Goal: Check status: Check status

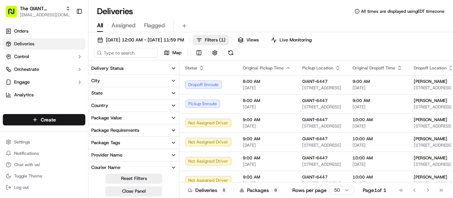
scroll to position [142, 0]
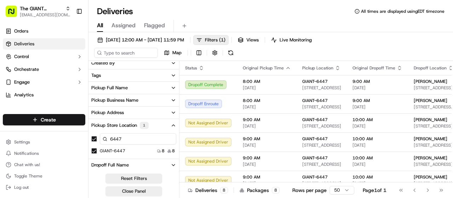
click at [93, 137] on button "button" at bounding box center [94, 139] width 6 height 6
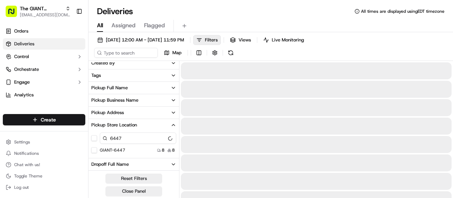
click at [93, 137] on button "button" at bounding box center [94, 138] width 6 height 6
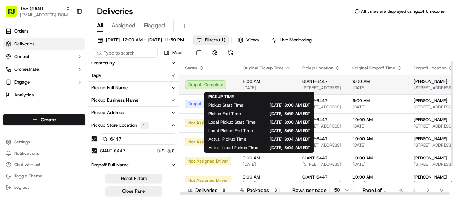
click at [256, 87] on span "[DATE]" at bounding box center [267, 88] width 48 height 6
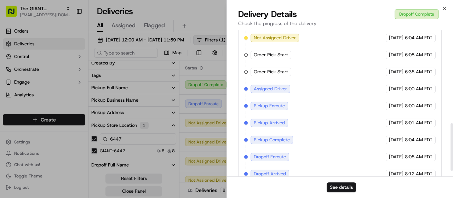
scroll to position [308, 0]
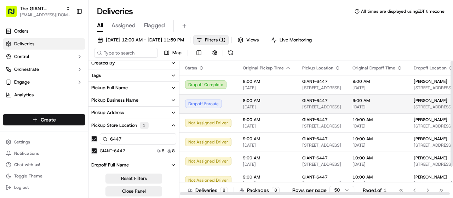
click at [228, 102] on div "Dropoff Enroute" at bounding box center [208, 103] width 46 height 8
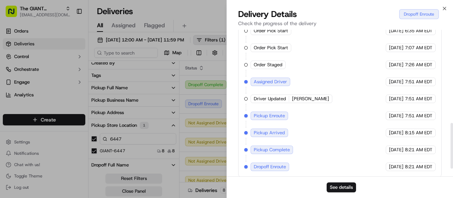
scroll to position [325, 0]
click at [444, 10] on icon "button" at bounding box center [445, 9] width 6 height 6
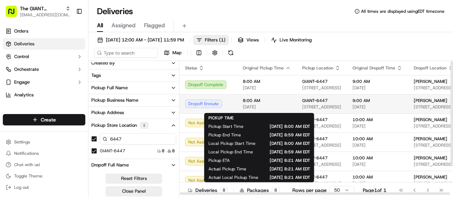
click at [273, 103] on span "8:00 AM" at bounding box center [267, 101] width 48 height 6
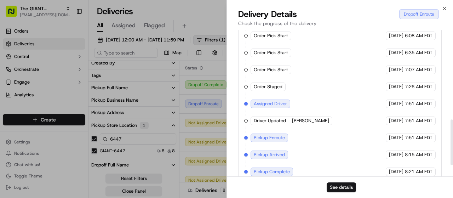
scroll to position [319, 0]
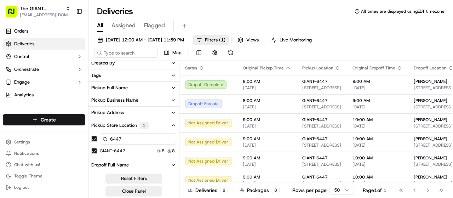
click at [95, 140] on button "button" at bounding box center [94, 139] width 6 height 6
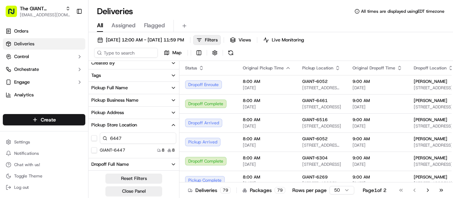
drag, startPoint x: 132, startPoint y: 141, endPoint x: 111, endPoint y: 138, distance: 21.3
click at [111, 138] on input "6447" at bounding box center [138, 137] width 76 height 11
click at [122, 149] on label "GIANT-6516" at bounding box center [112, 150] width 25 height 6
click at [97, 149] on button "GIANT-6516" at bounding box center [94, 150] width 6 height 6
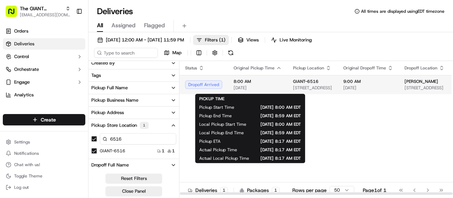
click at [242, 86] on span "[DATE]" at bounding box center [258, 88] width 48 height 6
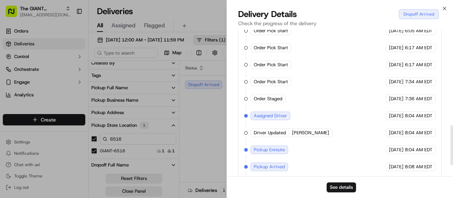
scroll to position [354, 0]
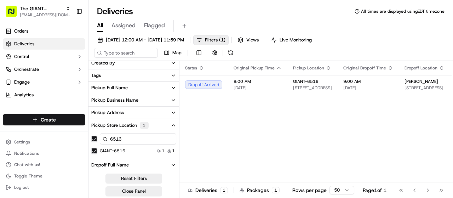
drag, startPoint x: 122, startPoint y: 138, endPoint x: 116, endPoint y: 137, distance: 5.4
click at [116, 137] on input "6516" at bounding box center [138, 138] width 76 height 11
click at [96, 138] on button "button" at bounding box center [94, 139] width 6 height 6
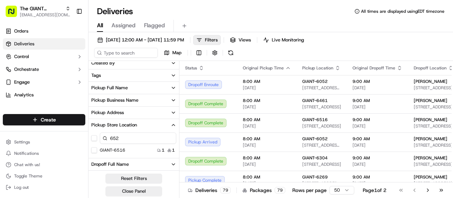
click at [132, 136] on input "652" at bounding box center [138, 137] width 76 height 11
type input "6529"
click at [118, 149] on label "GIANT-6529" at bounding box center [112, 150] width 25 height 6
click at [97, 149] on button "GIANT-6529" at bounding box center [94, 150] width 6 height 6
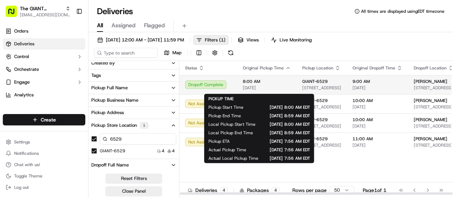
click at [275, 91] on span "[DATE]" at bounding box center [267, 88] width 48 height 6
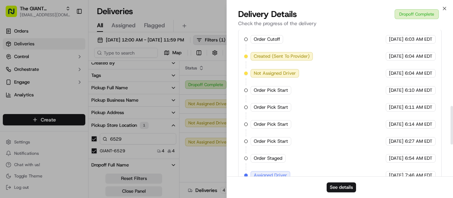
scroll to position [319, 0]
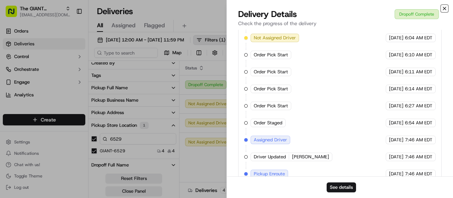
click at [444, 10] on icon "button" at bounding box center [445, 9] width 6 height 6
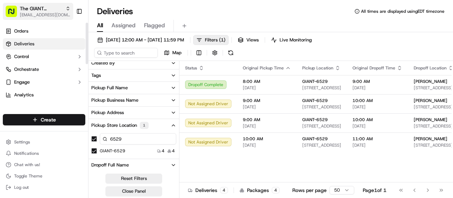
click at [47, 17] on span "[EMAIL_ADDRESS][DOMAIN_NAME]" at bounding box center [45, 15] width 51 height 6
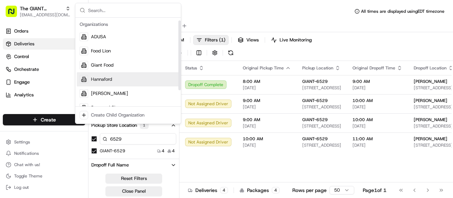
scroll to position [24, 0]
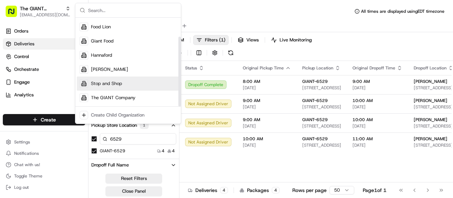
click at [118, 86] on span "Stop and Shop" at bounding box center [106, 83] width 31 height 6
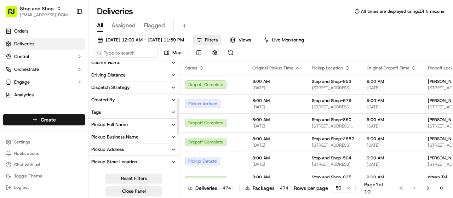
scroll to position [177, 0]
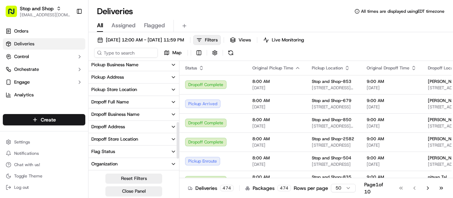
click at [140, 91] on button "Pickup Store Location" at bounding box center [134, 90] width 91 height 12
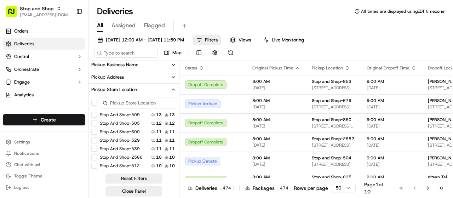
click at [119, 102] on input at bounding box center [138, 102] width 76 height 11
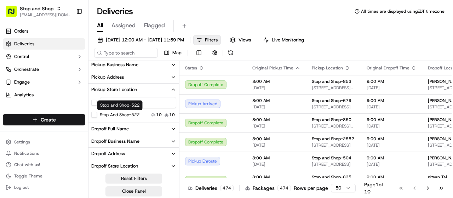
type input "522"
click at [125, 115] on label "Stop and Shop-522" at bounding box center [120, 115] width 40 height 6
click at [97, 115] on button "Stop and Shop-522" at bounding box center [94, 115] width 6 height 6
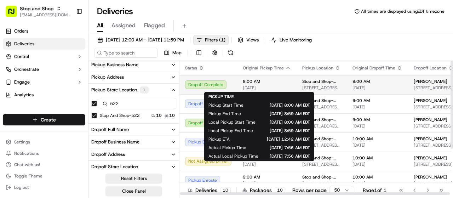
click at [274, 82] on span "8:00 AM" at bounding box center [267, 82] width 48 height 6
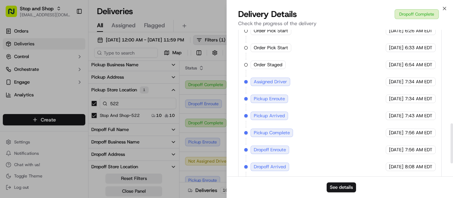
scroll to position [389, 0]
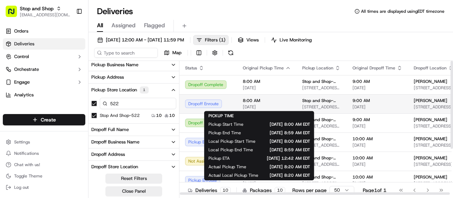
click at [253, 102] on span "8:00 AM" at bounding box center [267, 101] width 48 height 6
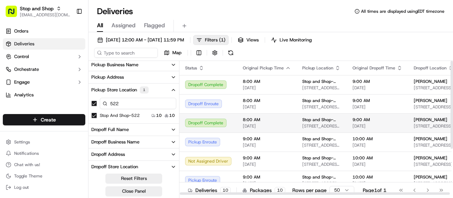
click at [270, 127] on span "[DATE]" at bounding box center [267, 126] width 48 height 6
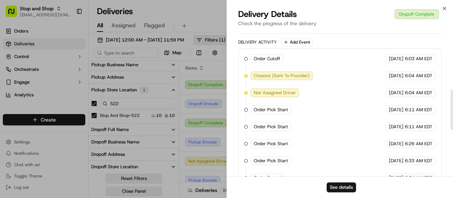
scroll to position [323, 0]
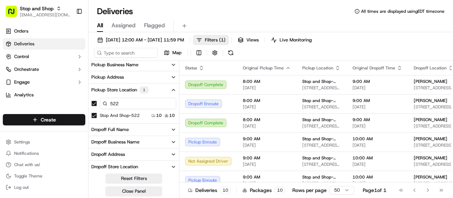
click at [92, 104] on button "button" at bounding box center [94, 104] width 6 height 6
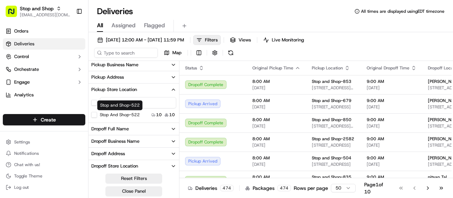
click at [126, 93] on button "Pickup Store Location" at bounding box center [134, 90] width 91 height 12
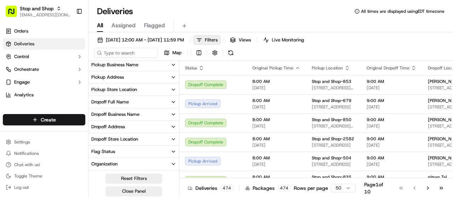
click at [153, 102] on button "Dropoff Full Name" at bounding box center [134, 102] width 91 height 12
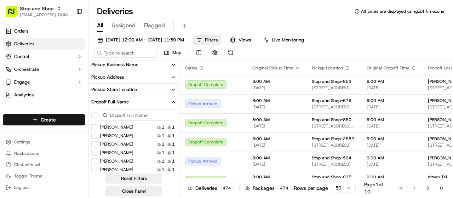
click at [140, 102] on button "Dropoff Full Name" at bounding box center [134, 102] width 91 height 12
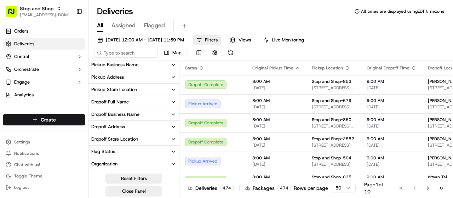
click at [129, 139] on div "Dropoff Store Location" at bounding box center [114, 139] width 47 height 6
click at [125, 87] on div "Pickup Store Location" at bounding box center [114, 89] width 46 height 6
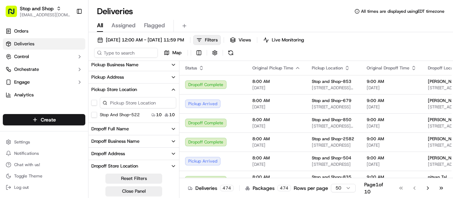
click at [123, 102] on input at bounding box center [138, 102] width 76 height 11
click at [127, 114] on label "Stop and Shop-2612" at bounding box center [121, 115] width 43 height 6
click at [97, 114] on button "Stop and Shop-2612" at bounding box center [94, 115] width 6 height 6
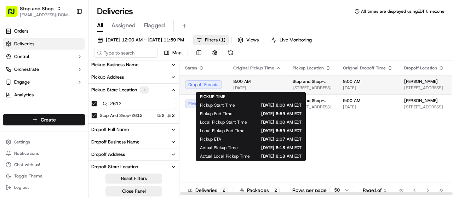
click at [257, 86] on span "[DATE]" at bounding box center [257, 88] width 48 height 6
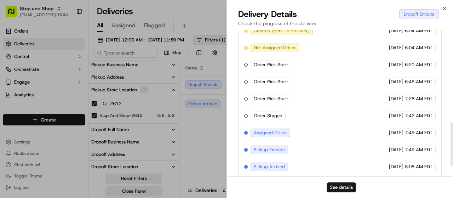
scroll to position [319, 0]
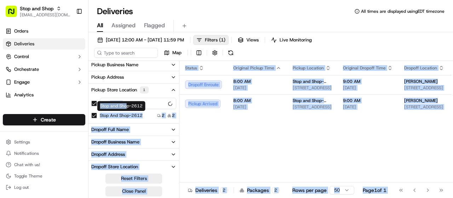
drag, startPoint x: 127, startPoint y: 103, endPoint x: 86, endPoint y: 100, distance: 41.9
click at [86, 100] on body "Stop and Shop [EMAIL_ADDRESS][DOMAIN_NAME] Toggle Sidebar Orders Deliveries Con…" at bounding box center [226, 99] width 453 height 198
click at [96, 103] on button "button" at bounding box center [94, 104] width 6 height 6
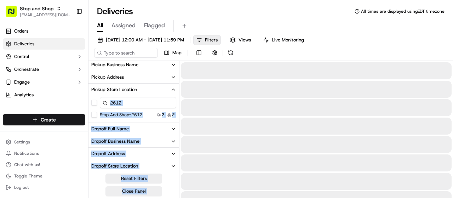
click at [129, 103] on input "2612" at bounding box center [138, 102] width 76 height 11
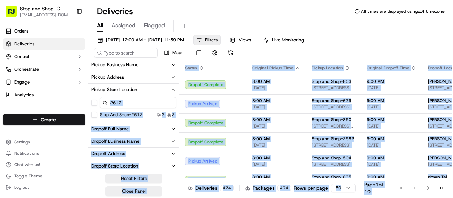
click at [130, 103] on input "2612" at bounding box center [138, 102] width 76 height 11
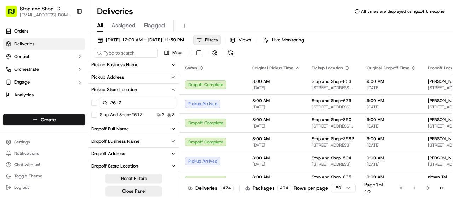
drag, startPoint x: 130, startPoint y: 103, endPoint x: 107, endPoint y: 102, distance: 22.7
click at [108, 102] on input "2612" at bounding box center [138, 102] width 76 height 11
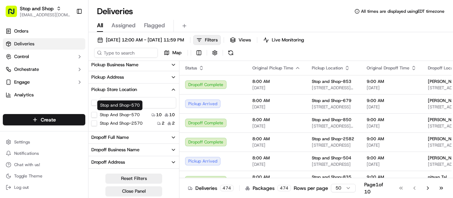
type input "570"
click at [129, 114] on label "Stop and Shop-570" at bounding box center [120, 115] width 40 height 6
click at [97, 114] on button "Stop and Shop-570" at bounding box center [94, 115] width 6 height 6
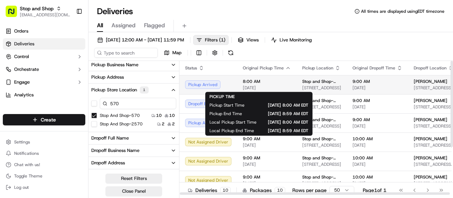
click at [267, 84] on div "8:00 AM [DATE]" at bounding box center [267, 85] width 48 height 12
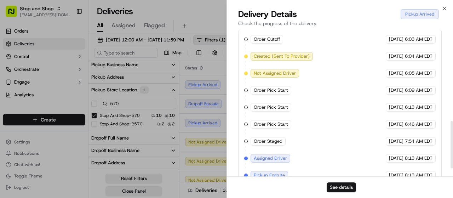
scroll to position [309, 0]
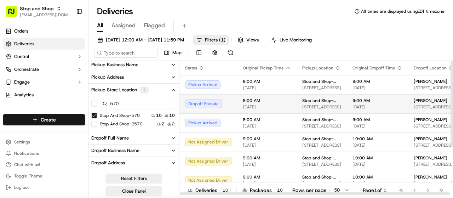
click at [304, 109] on span "[STREET_ADDRESS]" at bounding box center [321, 107] width 39 height 6
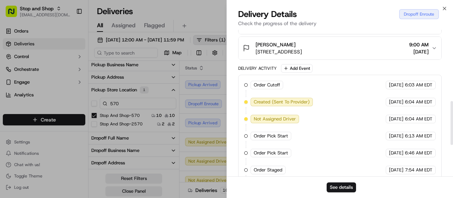
scroll to position [319, 0]
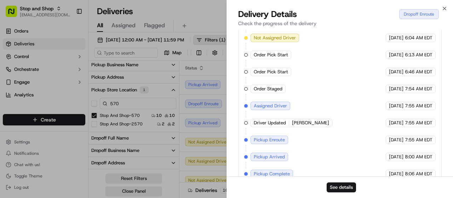
click at [227, 97] on div "Close Delivery Details Dropoff Enroute Check the progress of the delivery Provi…" at bounding box center [340, 99] width 227 height 198
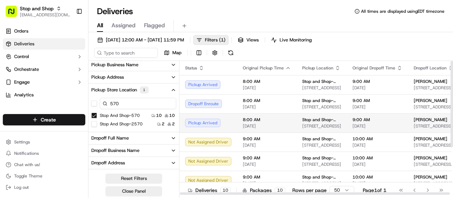
click at [249, 126] on div "8:00 AM [DATE]" at bounding box center [267, 123] width 48 height 12
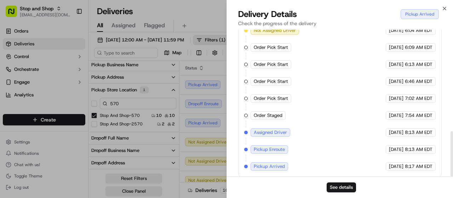
scroll to position [326, 0]
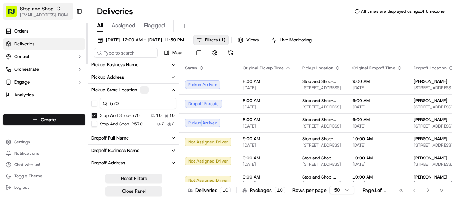
click at [58, 17] on span "[EMAIL_ADDRESS][DOMAIN_NAME]" at bounding box center [45, 15] width 51 height 6
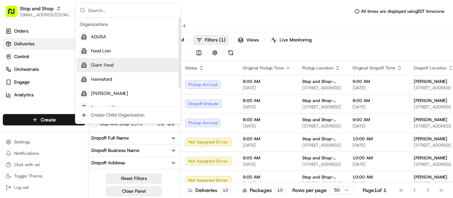
click at [89, 62] on div "Giant Food" at bounding box center [128, 65] width 103 height 14
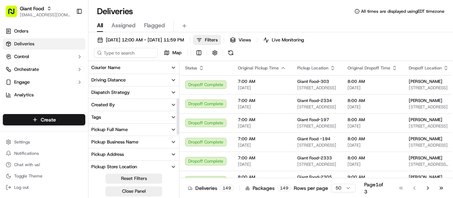
scroll to position [106, 0]
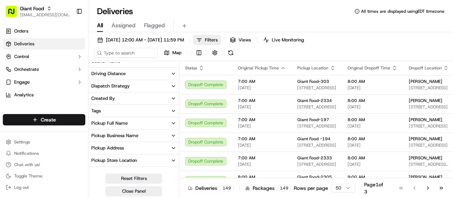
click at [128, 157] on div "Pickup Store Location" at bounding box center [114, 160] width 46 height 6
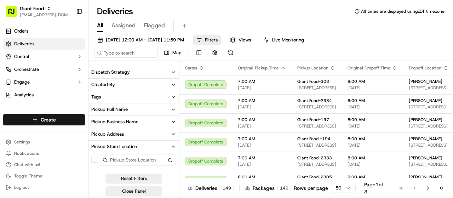
scroll to position [142, 0]
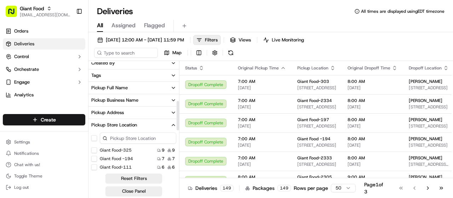
click at [120, 134] on input at bounding box center [138, 137] width 76 height 11
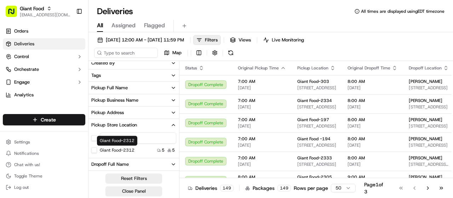
click at [130, 150] on label "Giant Food-2312" at bounding box center [117, 150] width 35 height 6
click at [97, 150] on button "Giant Food-2312" at bounding box center [94, 150] width 6 height 6
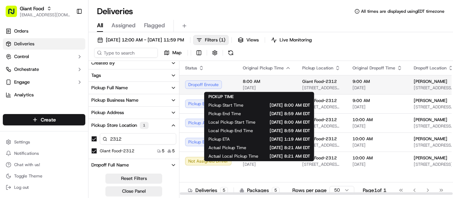
click at [253, 85] on span "[DATE]" at bounding box center [267, 88] width 48 height 6
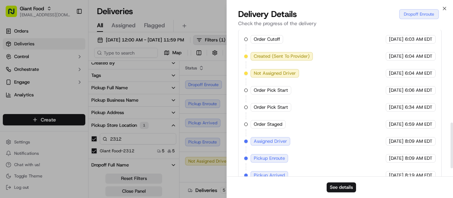
scroll to position [319, 0]
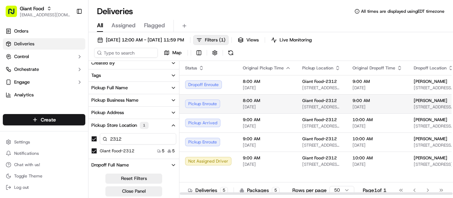
click at [297, 106] on td "Giant Food-2312 [STREET_ADDRESS][PERSON_NAME][PERSON_NAME]" at bounding box center [322, 103] width 50 height 19
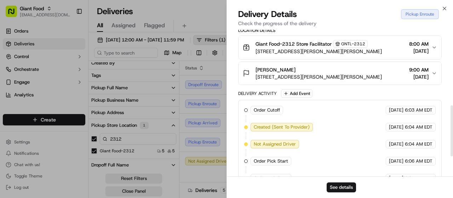
scroll to position [276, 0]
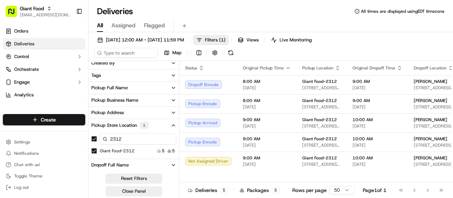
click at [94, 140] on button "button" at bounding box center [94, 139] width 6 height 6
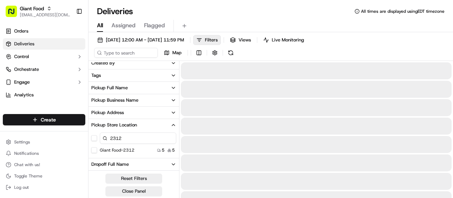
drag, startPoint x: 131, startPoint y: 137, endPoint x: 108, endPoint y: 136, distance: 22.3
click at [109, 136] on input "2312" at bounding box center [138, 137] width 76 height 11
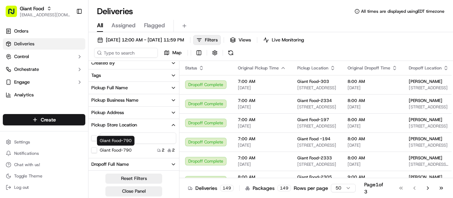
type input "790"
click at [127, 148] on label "Giant Food-790" at bounding box center [116, 150] width 32 height 6
click at [97, 148] on button "Giant Food-790" at bounding box center [94, 150] width 6 height 6
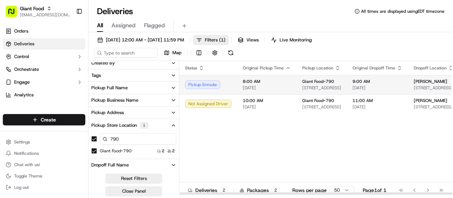
click at [297, 86] on td "Giant Food-[STREET_ADDRESS]" at bounding box center [322, 84] width 50 height 19
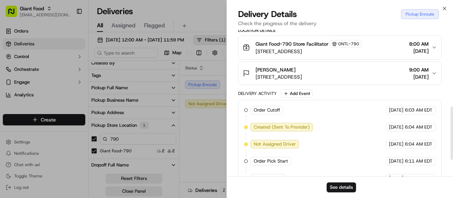
scroll to position [259, 0]
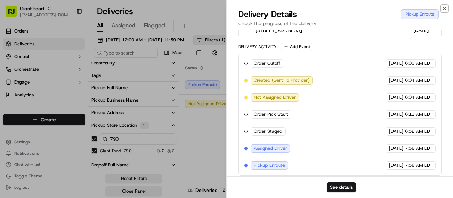
drag, startPoint x: 447, startPoint y: 10, endPoint x: 443, endPoint y: 11, distance: 4.3
click at [446, 10] on icon "button" at bounding box center [445, 9] width 6 height 6
